Goal: Information Seeking & Learning: Learn about a topic

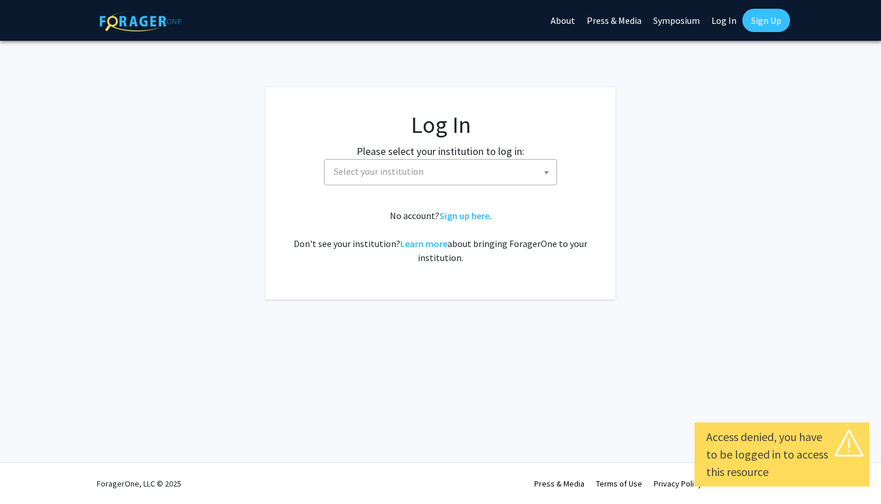
select select
click at [501, 170] on span "Select your institution" at bounding box center [442, 172] width 227 height 24
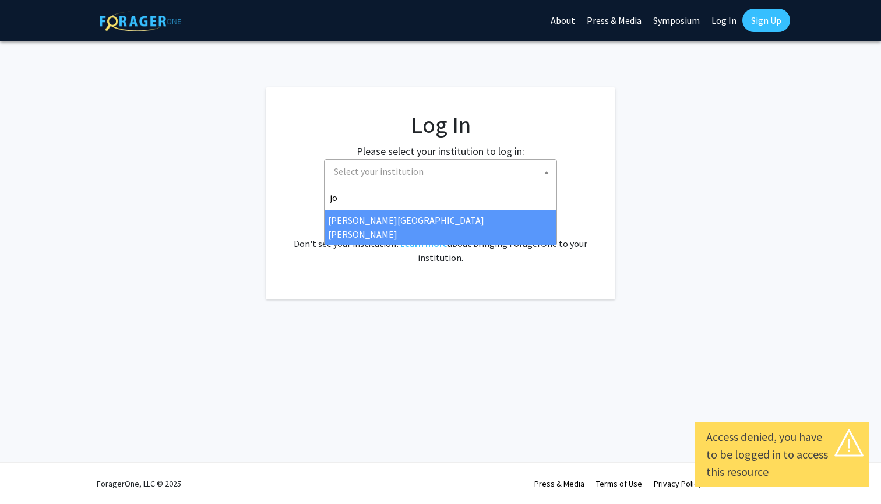
type input "jo"
select select "1"
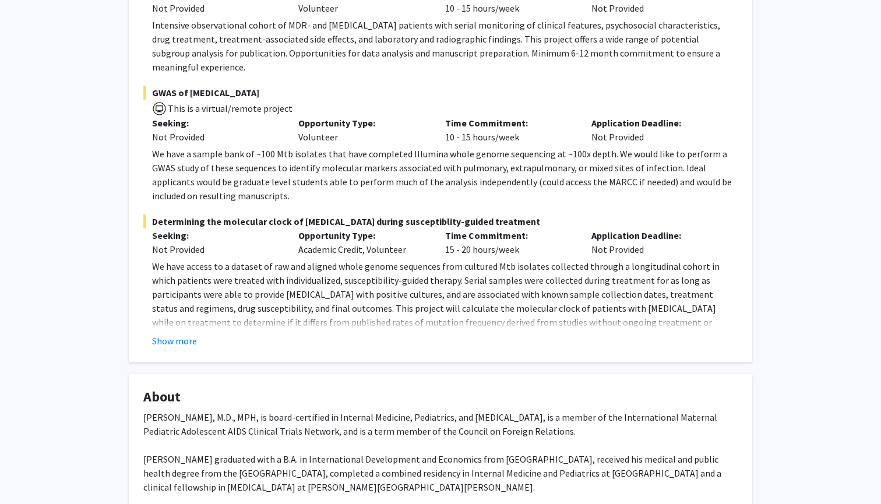
scroll to position [276, 0]
click at [179, 333] on button "Show more" at bounding box center [174, 340] width 45 height 14
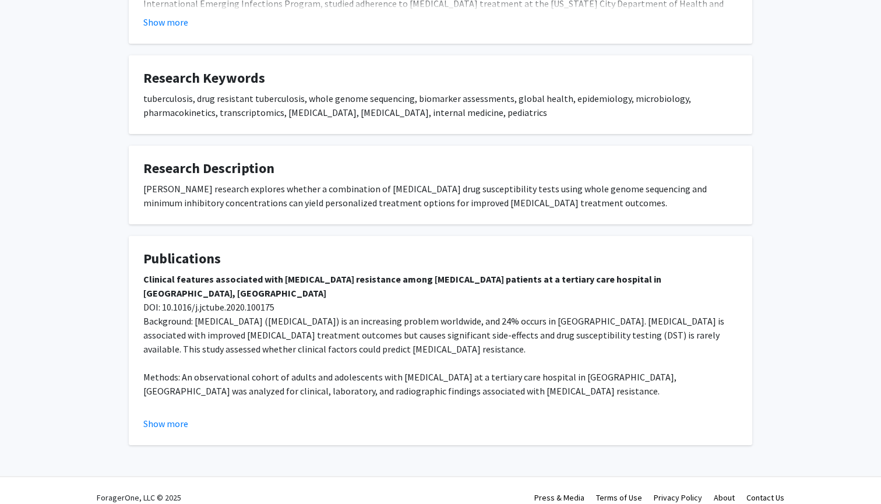
scroll to position [841, 0]
click at [173, 417] on button "Show more" at bounding box center [165, 424] width 45 height 14
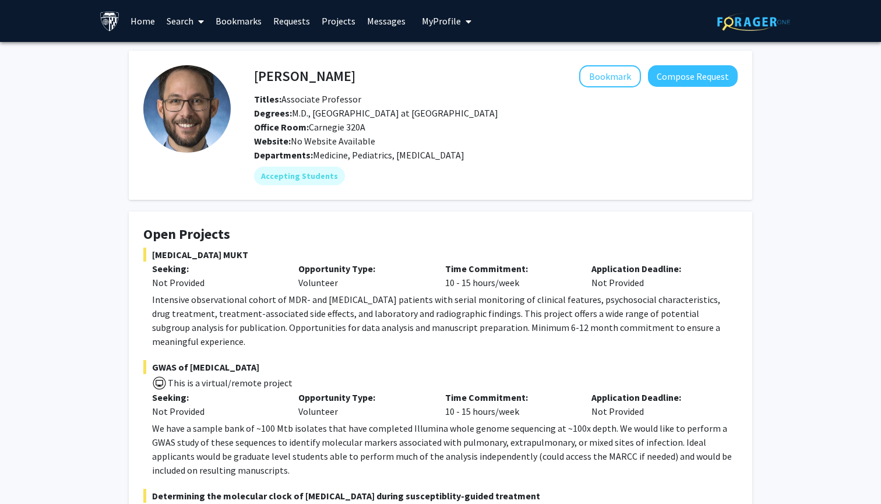
scroll to position [0, 0]
click at [153, 23] on link "Home" at bounding box center [143, 21] width 36 height 41
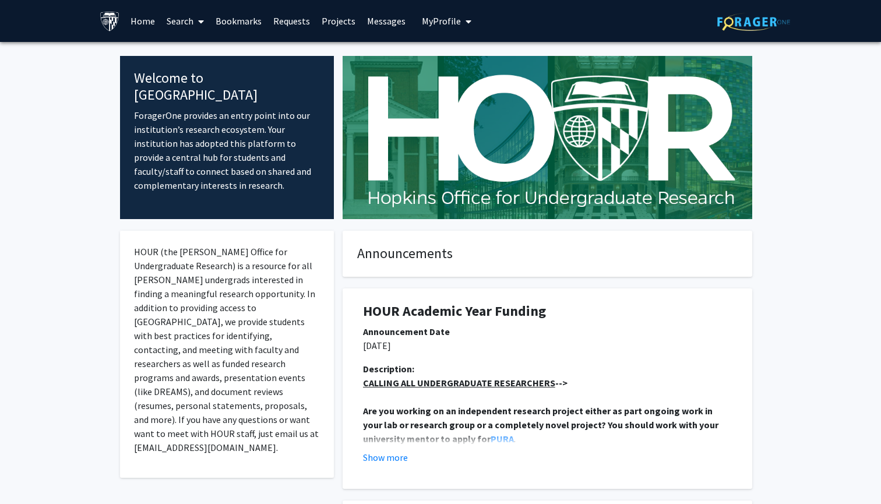
click at [182, 24] on link "Search" at bounding box center [185, 21] width 49 height 41
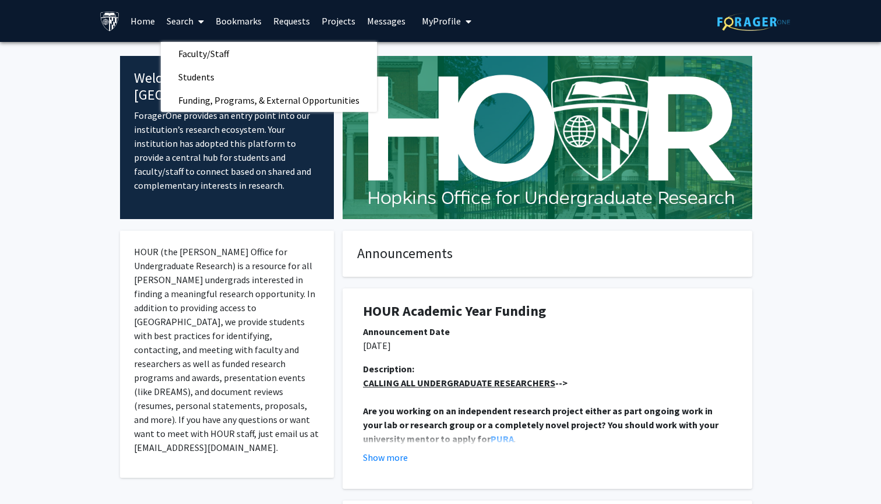
click at [230, 24] on link "Bookmarks" at bounding box center [239, 21] width 58 height 41
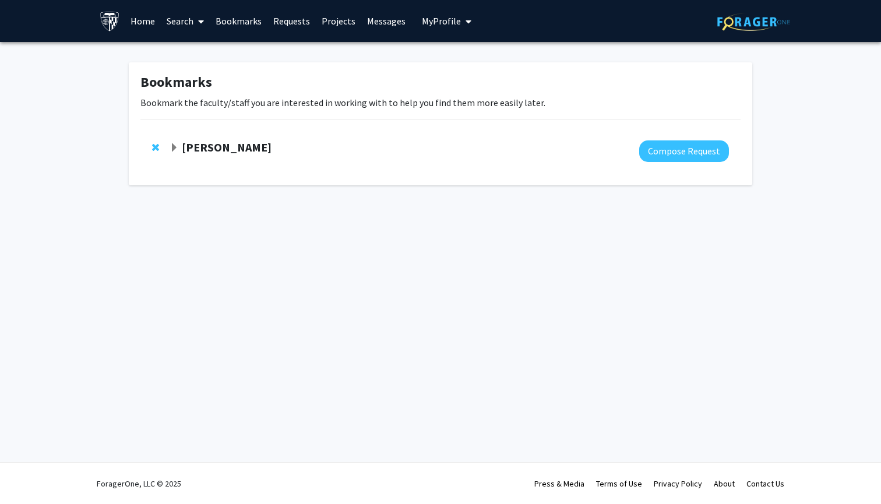
click at [209, 143] on strong "[PERSON_NAME]" at bounding box center [227, 147] width 90 height 15
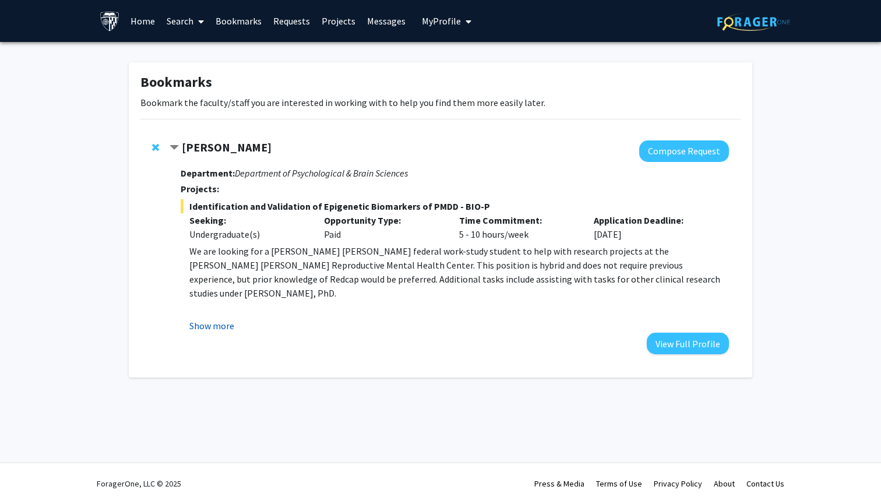
click at [210, 326] on button "Show more" at bounding box center [211, 326] width 45 height 14
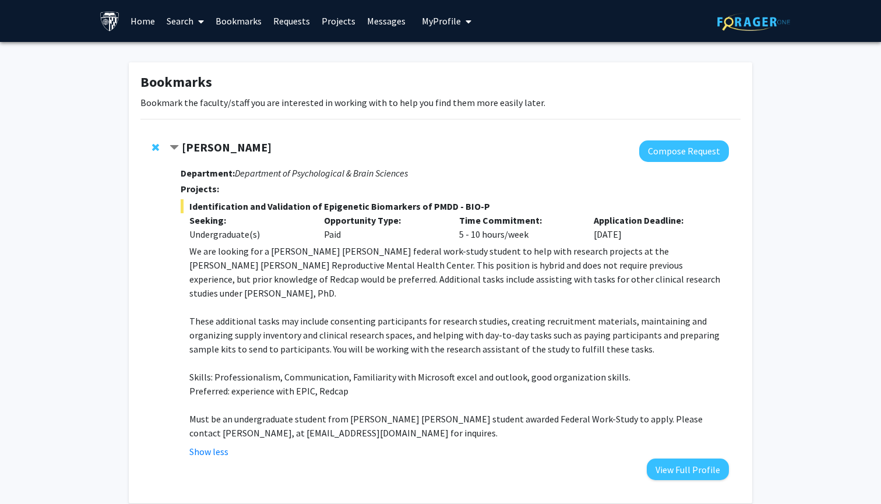
click at [149, 22] on link "Home" at bounding box center [143, 21] width 36 height 41
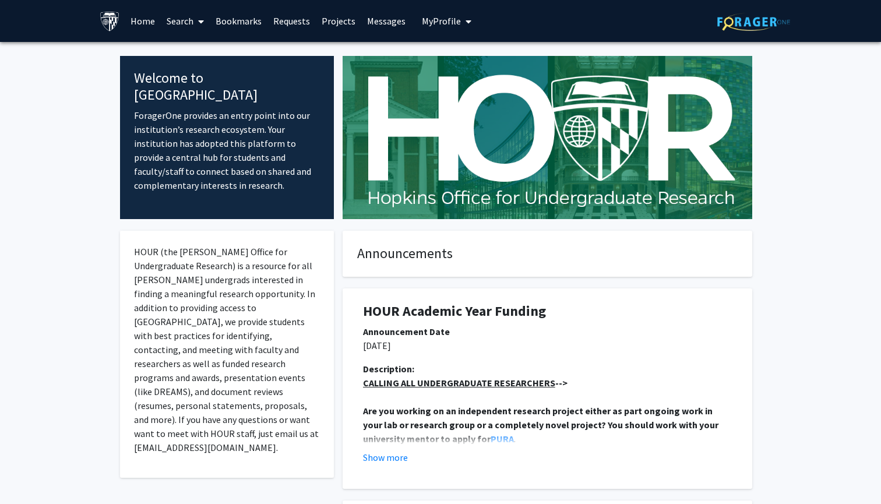
click at [179, 19] on link "Search" at bounding box center [185, 21] width 49 height 41
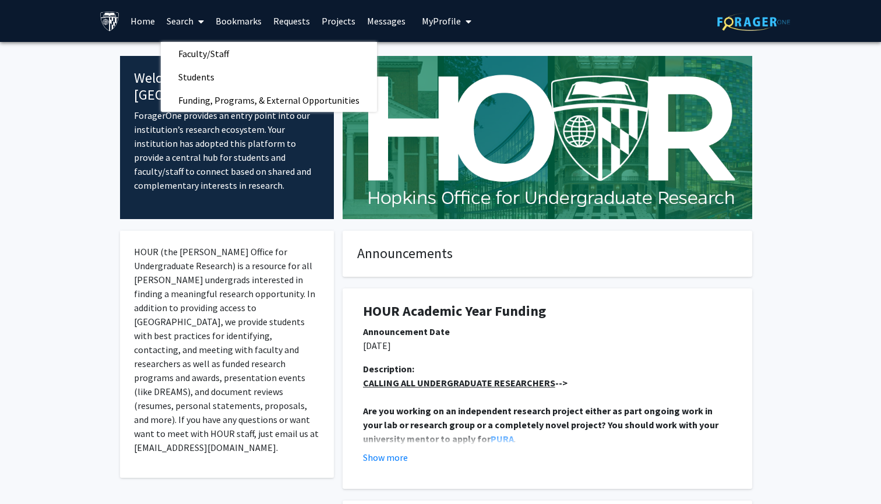
click at [142, 25] on link "Home" at bounding box center [143, 21] width 36 height 41
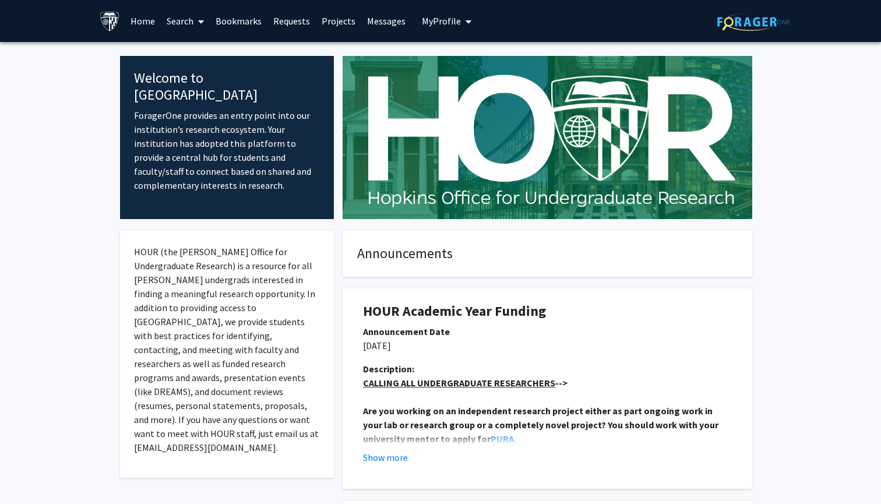
click at [144, 23] on link "Home" at bounding box center [143, 21] width 36 height 41
click at [187, 17] on link "Search" at bounding box center [185, 21] width 49 height 41
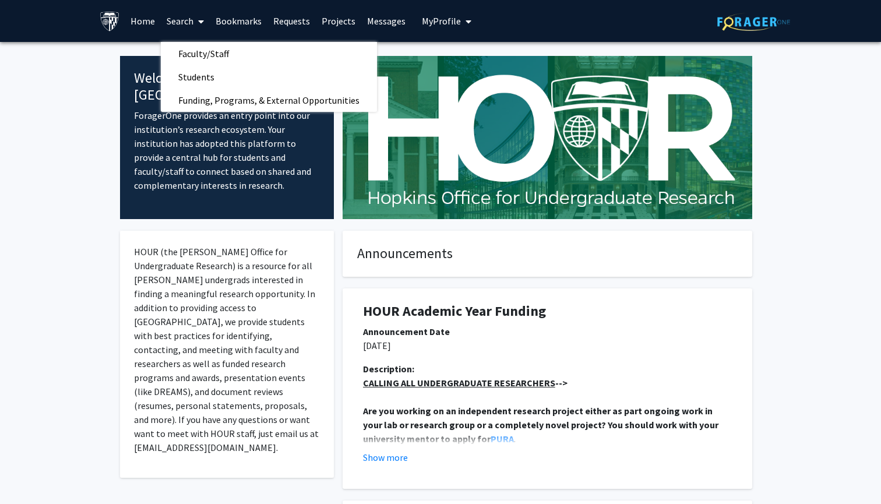
click at [228, 27] on link "Bookmarks" at bounding box center [239, 21] width 58 height 41
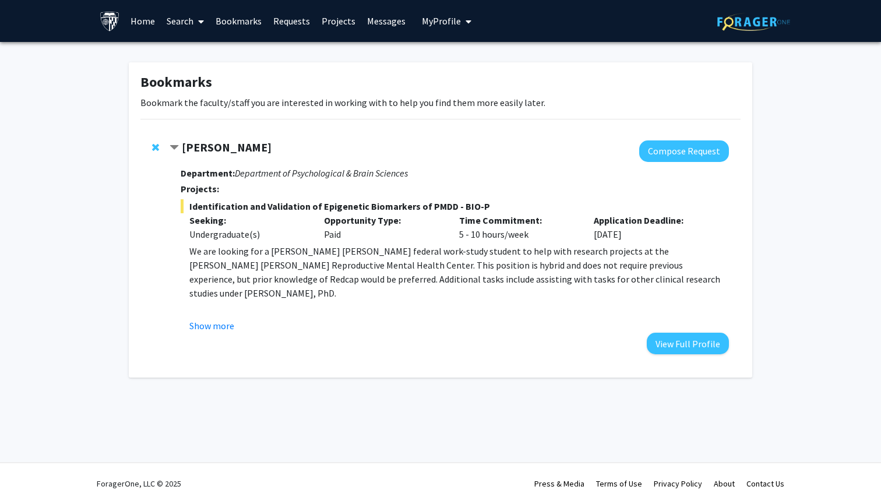
click at [282, 27] on link "Requests" at bounding box center [291, 21] width 48 height 41
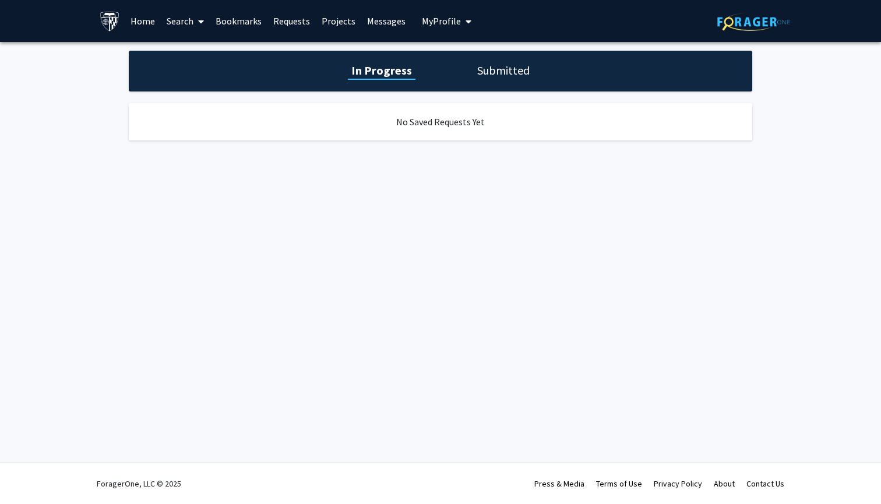
click at [329, 25] on link "Projects" at bounding box center [338, 21] width 45 height 41
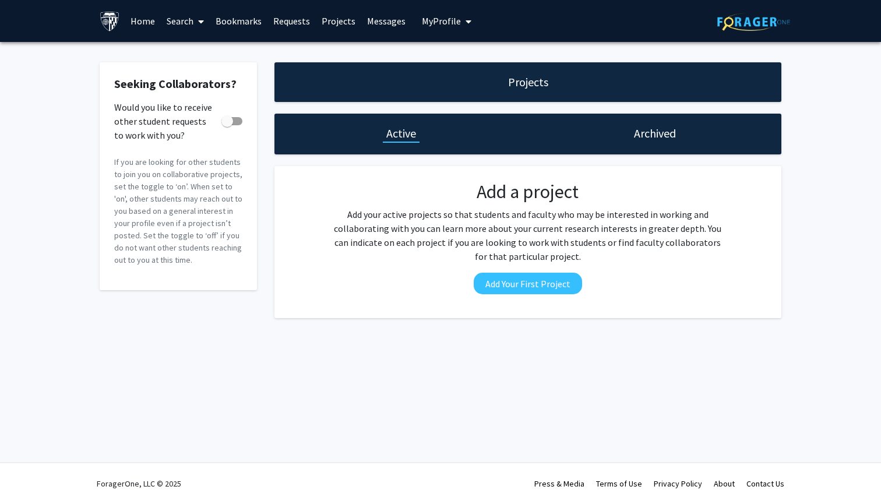
click at [378, 27] on link "Messages" at bounding box center [386, 21] width 50 height 41
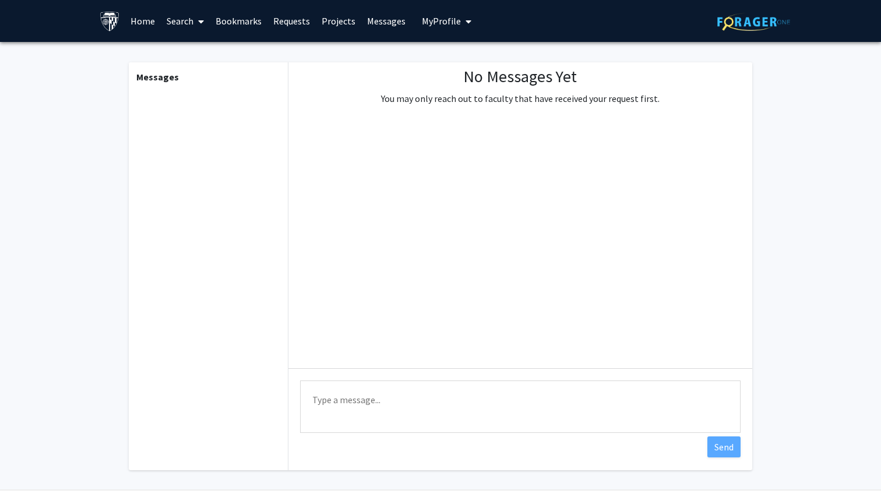
click at [209, 18] on link "Search" at bounding box center [185, 21] width 49 height 41
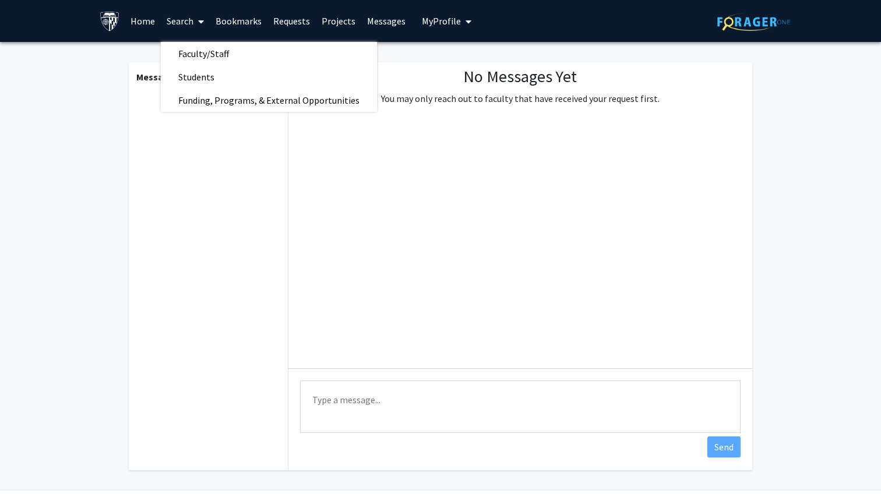
click at [194, 17] on span at bounding box center [198, 21] width 10 height 41
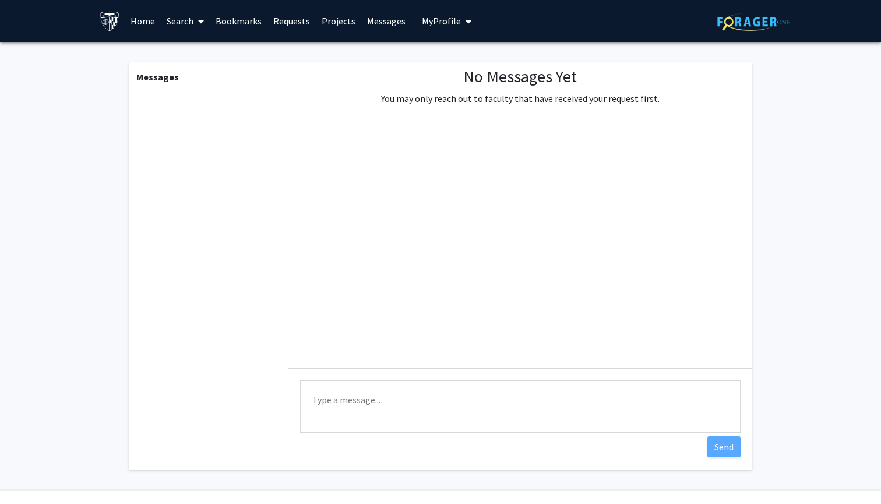
click at [194, 17] on span at bounding box center [198, 21] width 10 height 41
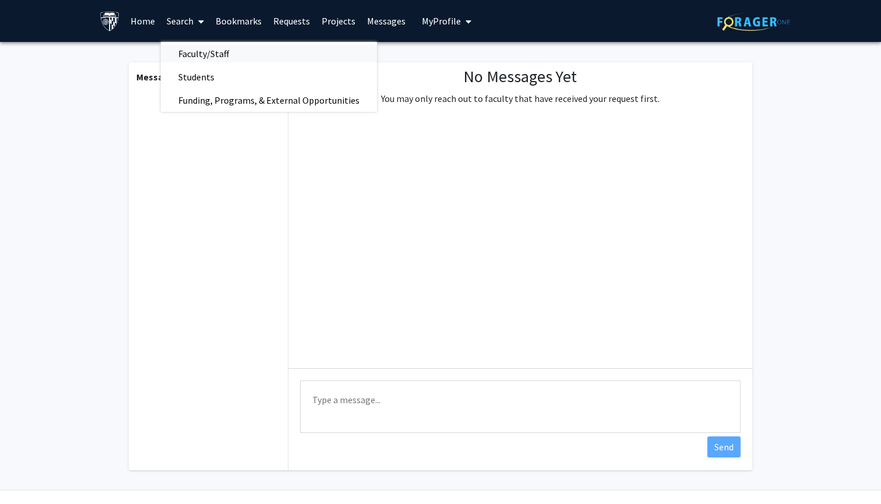
click at [211, 60] on span "Faculty/Staff" at bounding box center [204, 53] width 86 height 23
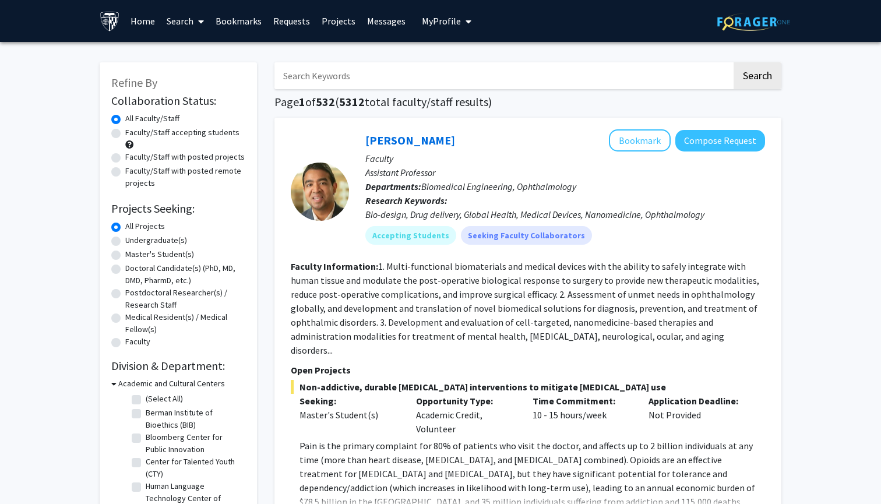
click at [191, 19] on link "Search" at bounding box center [185, 21] width 49 height 41
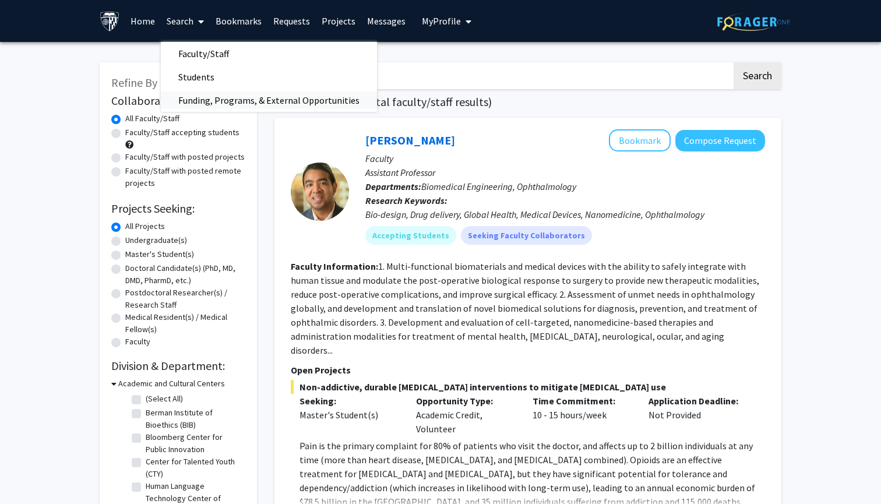
click at [203, 104] on span "Funding, Programs, & External Opportunities" at bounding box center [269, 100] width 216 height 23
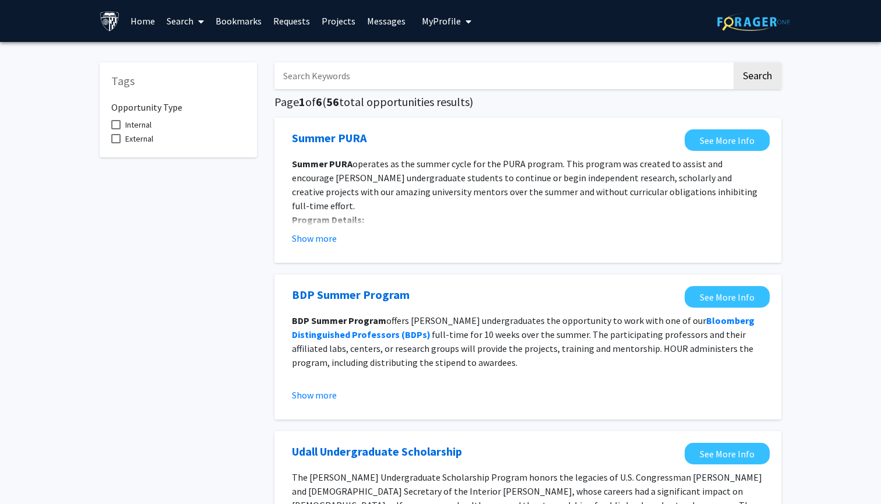
click at [193, 26] on link "Search" at bounding box center [185, 21] width 49 height 41
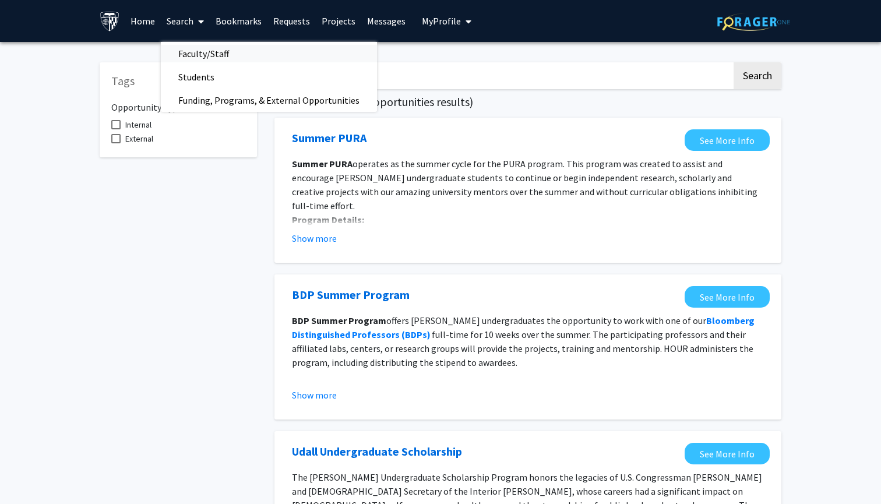
click at [200, 51] on span "Faculty/Staff" at bounding box center [204, 53] width 86 height 23
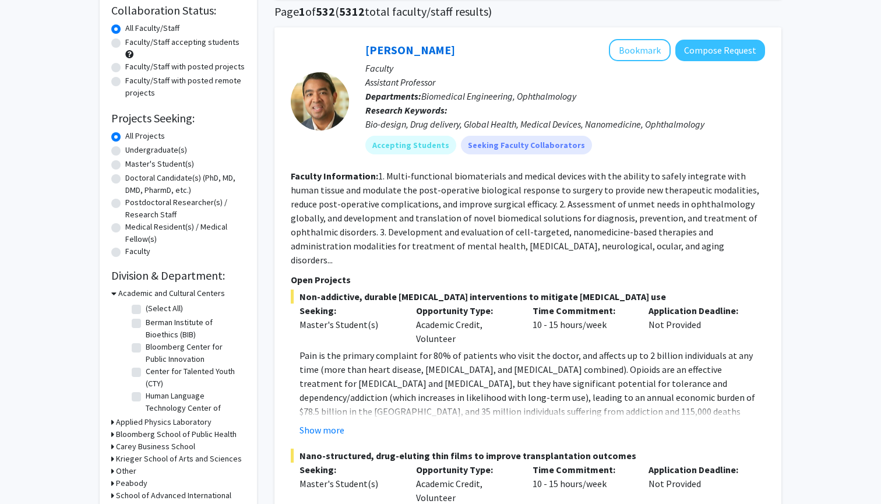
scroll to position [91, 0]
click at [163, 153] on label "Undergraduate(s)" at bounding box center [156, 149] width 62 height 12
click at [133, 150] on input "Undergraduate(s)" at bounding box center [129, 147] width 8 height 8
radio input "true"
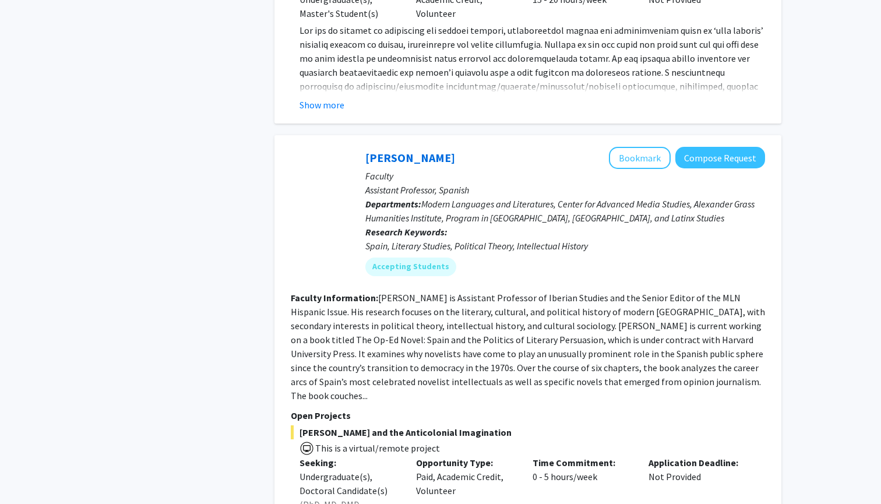
scroll to position [4796, 0]
